Goal: Information Seeking & Learning: Learn about a topic

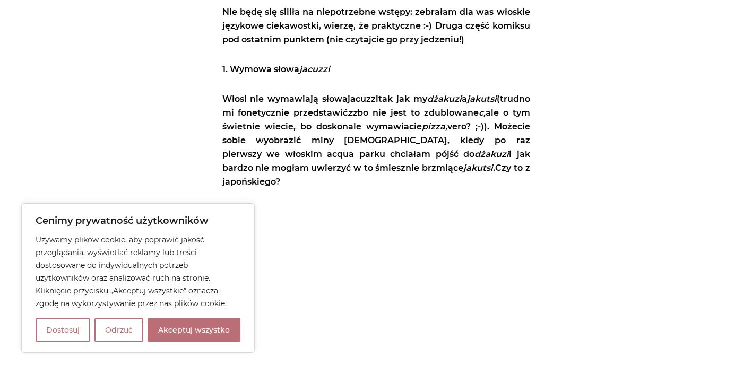
scroll to position [478, 0]
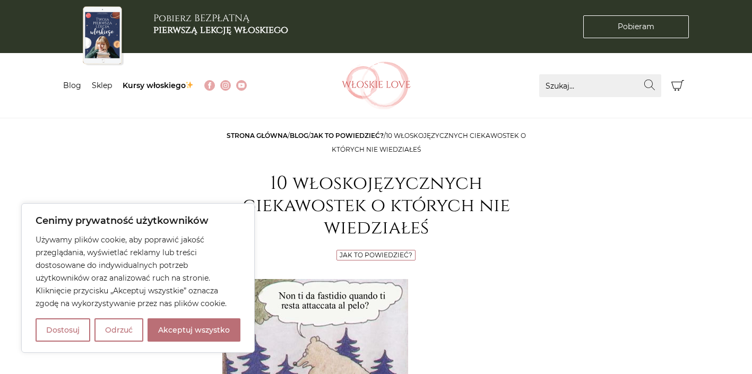
click at [191, 338] on button "Akceptuj wszystko" at bounding box center [194, 329] width 93 height 23
checkbox input "true"
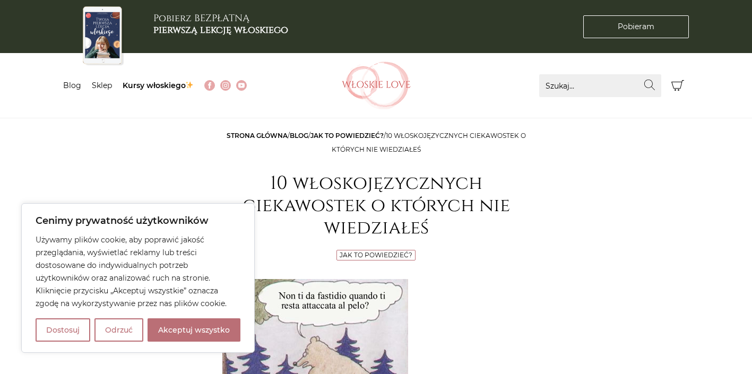
checkbox input "true"
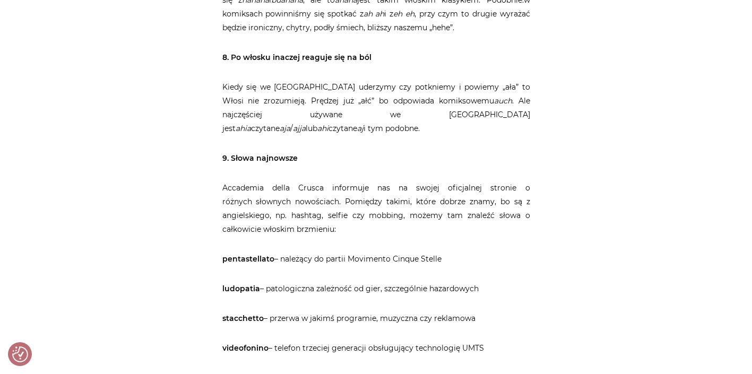
scroll to position [2064, 0]
